Goal: Transaction & Acquisition: Purchase product/service

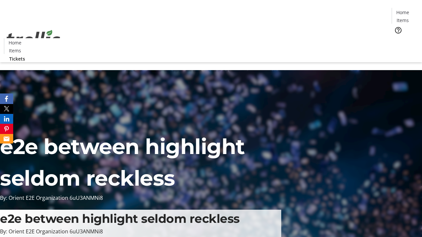
click at [397, 38] on span "Tickets" at bounding box center [405, 41] width 16 height 7
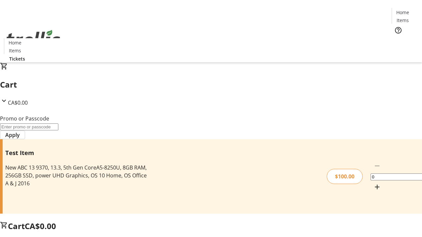
click at [373, 183] on mat-icon "Increment by one" at bounding box center [377, 187] width 8 height 8
type input "1"
type input "PERCENT"
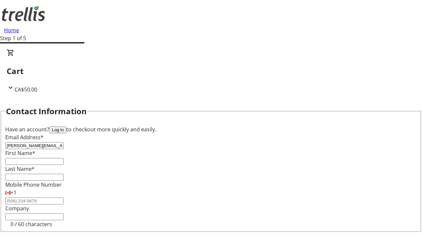
type input "[PERSON_NAME][EMAIL_ADDRESS][DOMAIN_NAME]"
type input "[PERSON_NAME]"
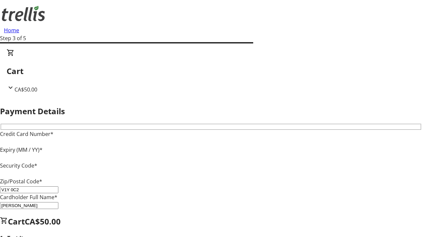
type input "V1Y 0C2"
